Goal: Task Accomplishment & Management: Use online tool/utility

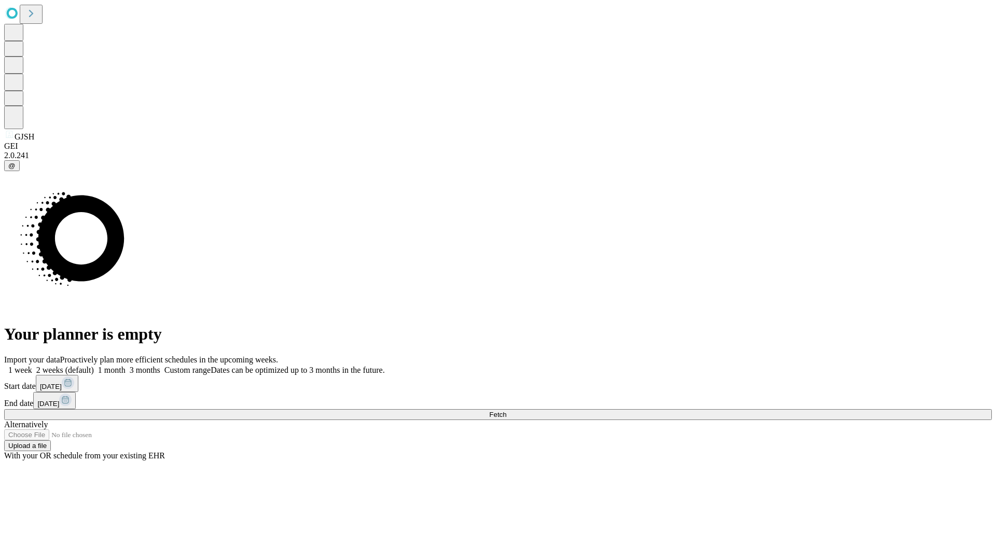
click at [506, 411] on span "Fetch" at bounding box center [497, 415] width 17 height 8
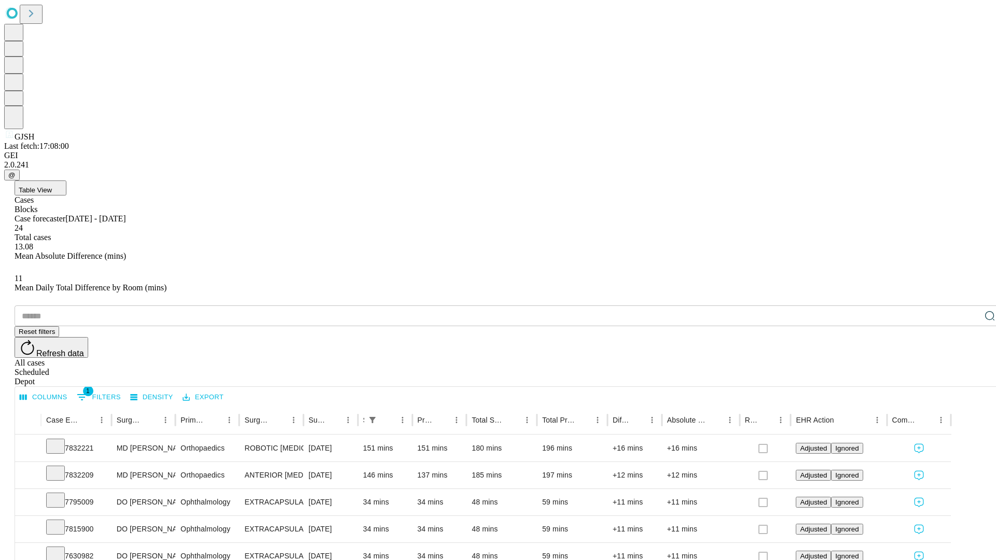
click at [969, 377] on div "Depot" at bounding box center [509, 381] width 988 height 9
